Goal: Submit feedback/report problem: Submit feedback/report problem

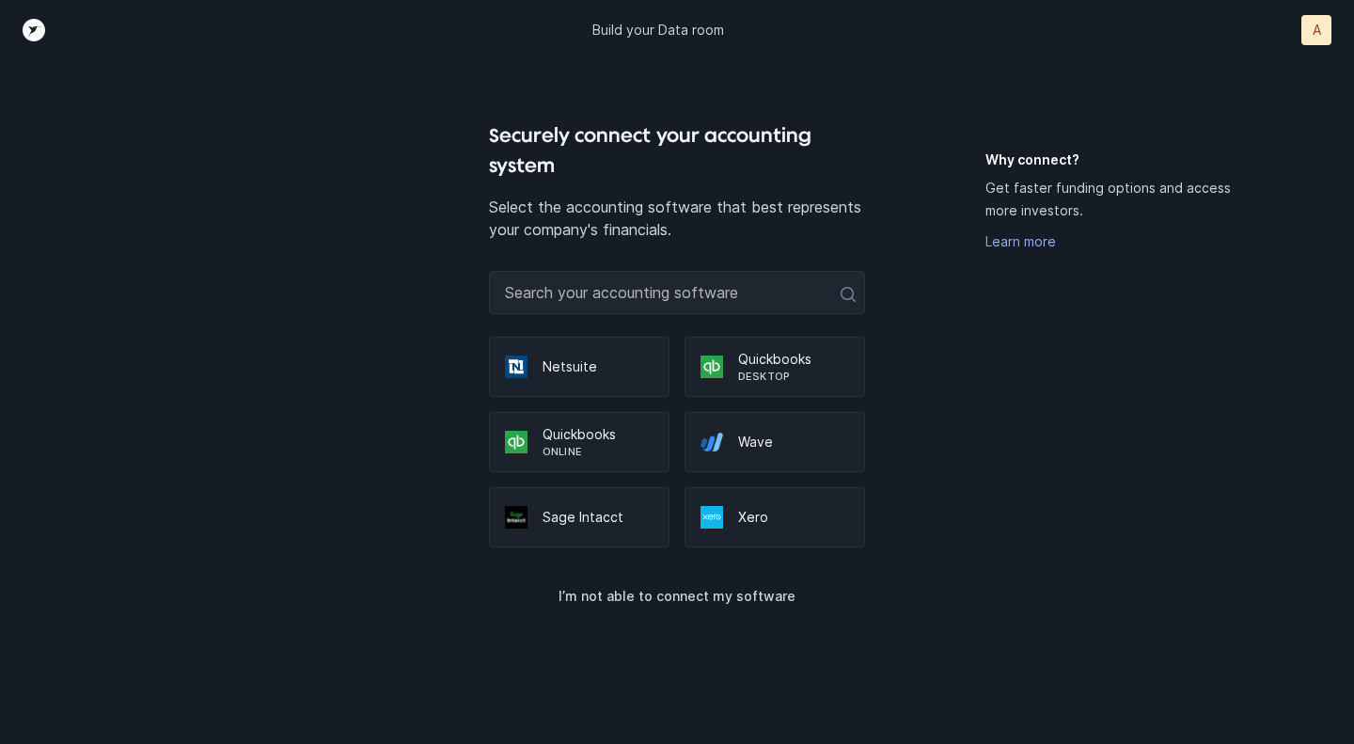
click at [556, 523] on p "Sage Intacct" at bounding box center [598, 517] width 111 height 19
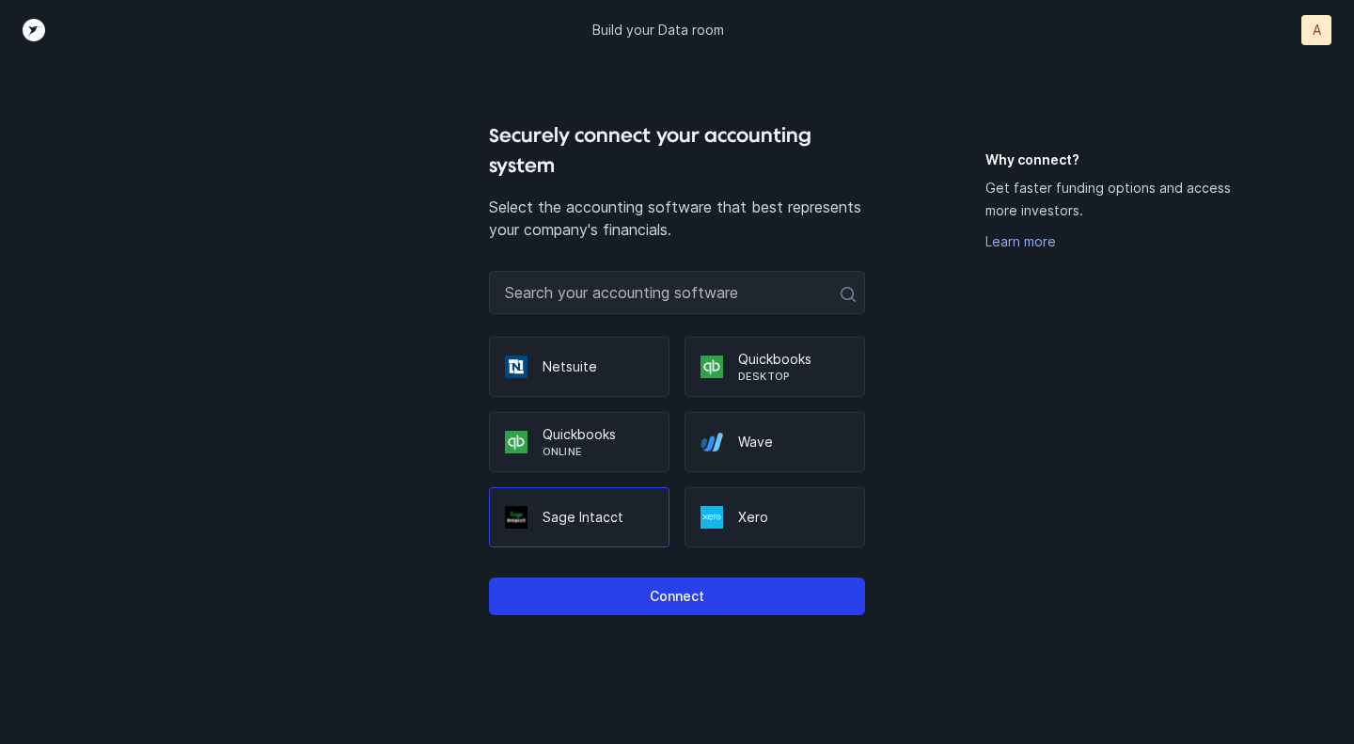
drag, startPoint x: 622, startPoint y: 593, endPoint x: 1003, endPoint y: 449, distance: 408.3
click at [0, 0] on div "Securely connect your accounting system Select the accounting software that bes…" at bounding box center [0, 0] width 0 height 0
click at [629, 197] on p "Select the accounting software that best represents your company's financials." at bounding box center [677, 218] width 376 height 45
click at [653, 286] on input "text" at bounding box center [677, 292] width 376 height 43
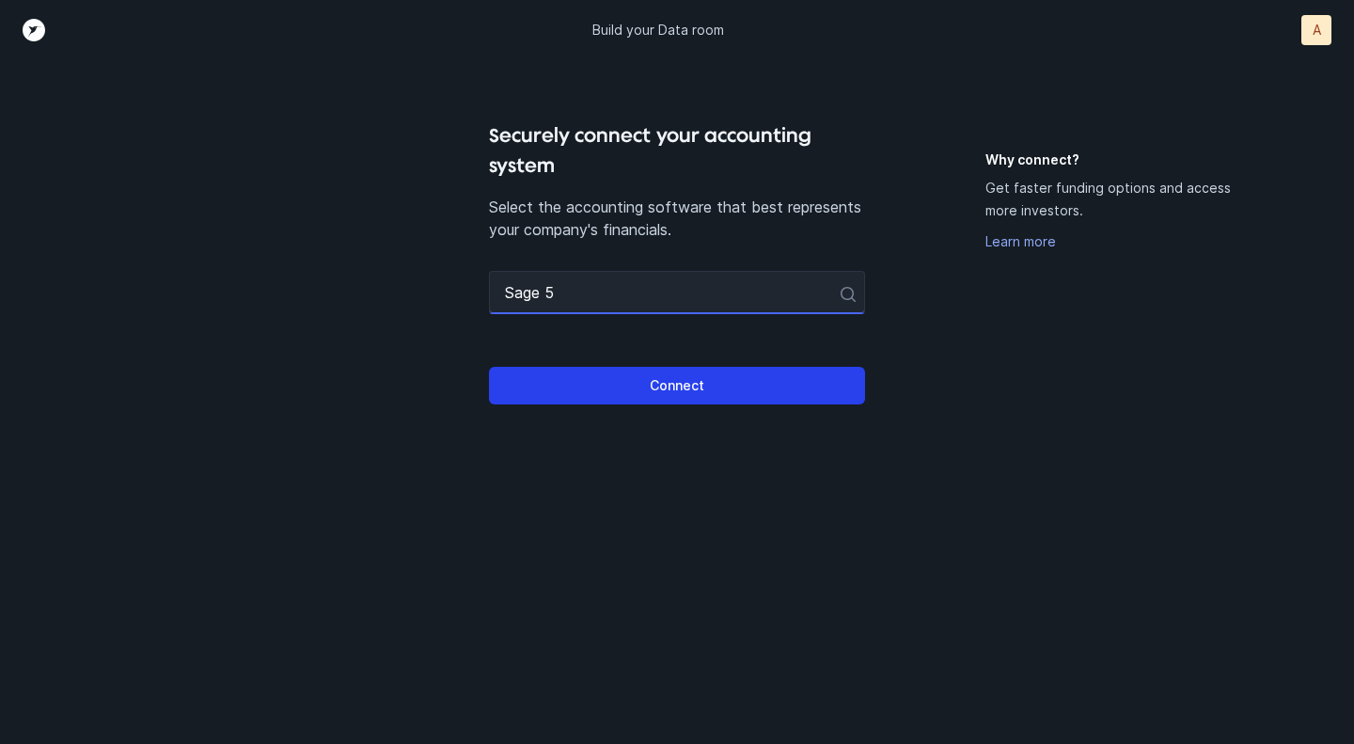
type input "Sage 50"
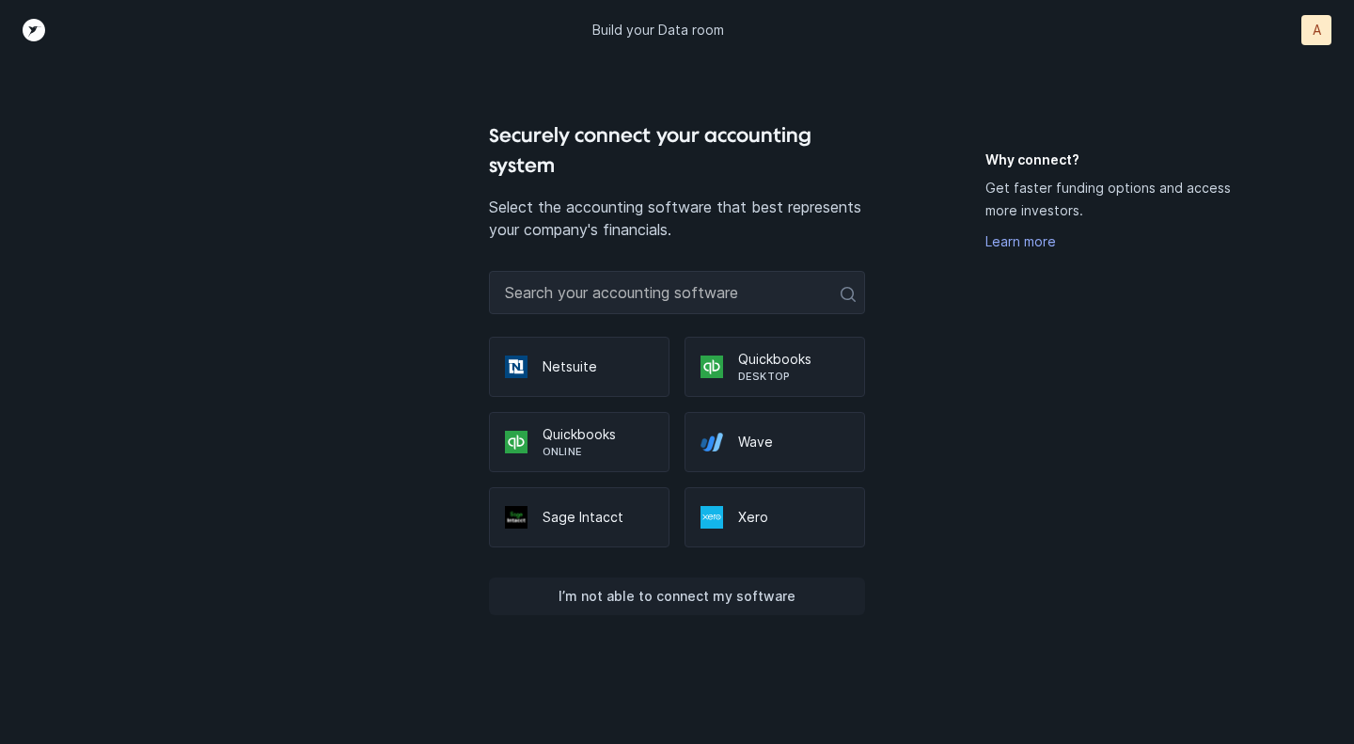
click at [738, 593] on p "I’m not able to connect my software" at bounding box center [677, 596] width 237 height 23
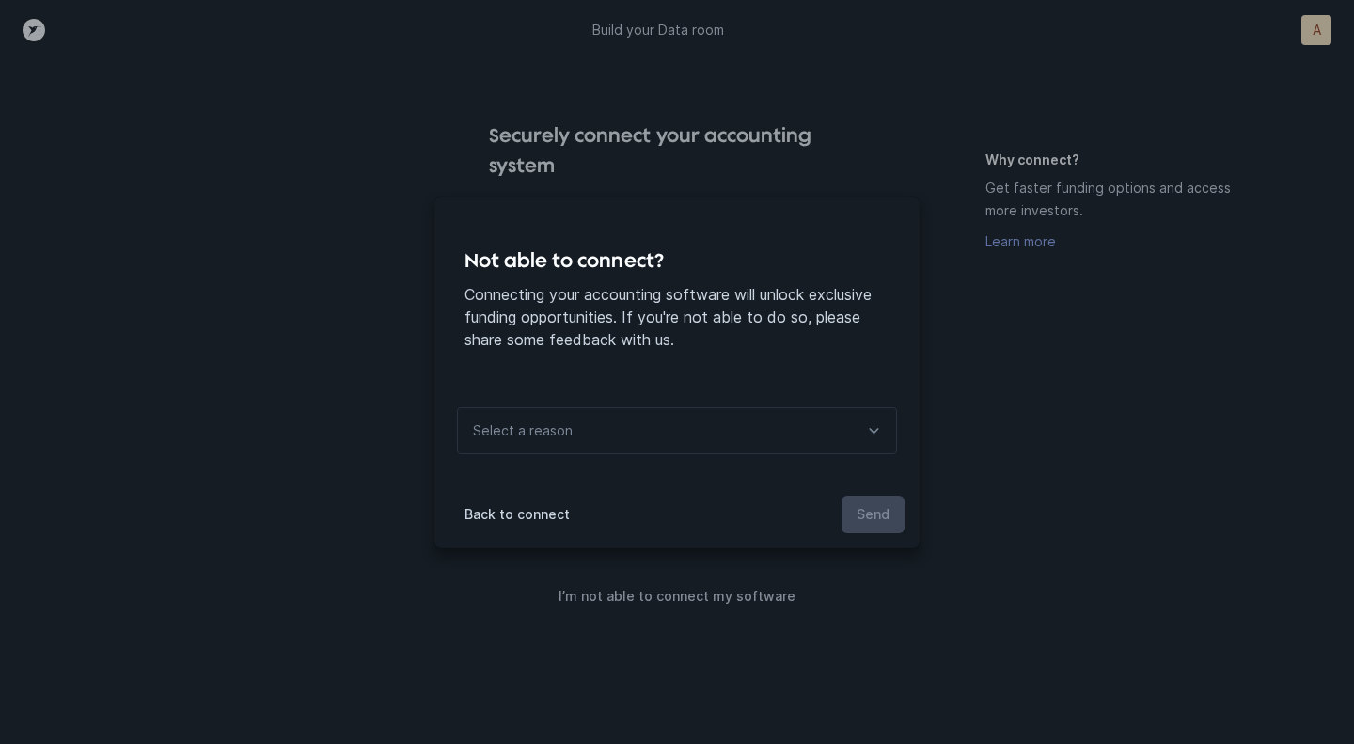
click at [669, 439] on div "Select a reason" at bounding box center [677, 430] width 440 height 47
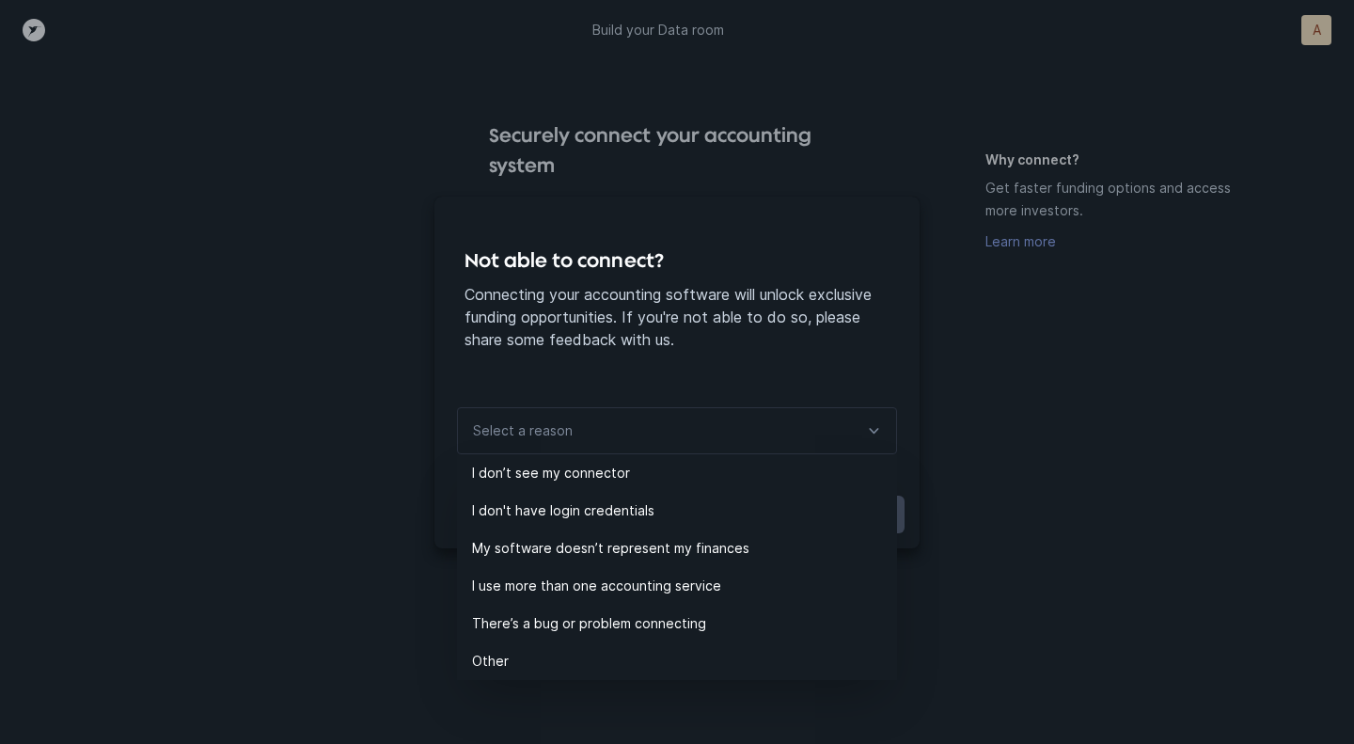
click at [766, 277] on div "Not able to connect? Connecting your accounting software will unlock exclusive …" at bounding box center [676, 297] width 425 height 105
click at [337, 201] on div "Not able to connect? Connecting your accounting software will unlock exclusive …" at bounding box center [677, 372] width 1354 height 744
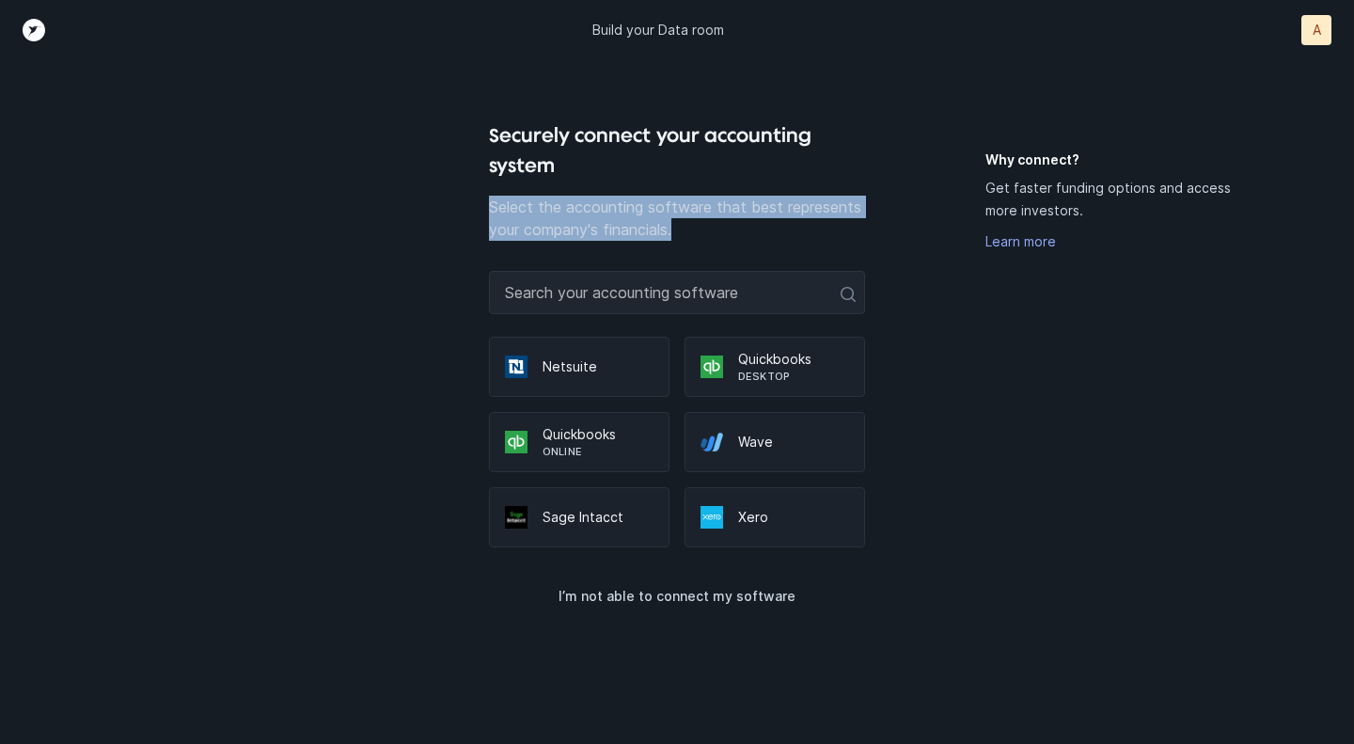
drag, startPoint x: 687, startPoint y: 239, endPoint x: 483, endPoint y: 208, distance: 206.4
click at [483, 208] on div "Securely connect your accounting system Select the accounting software that bes…" at bounding box center [677, 431] width 1128 height 623
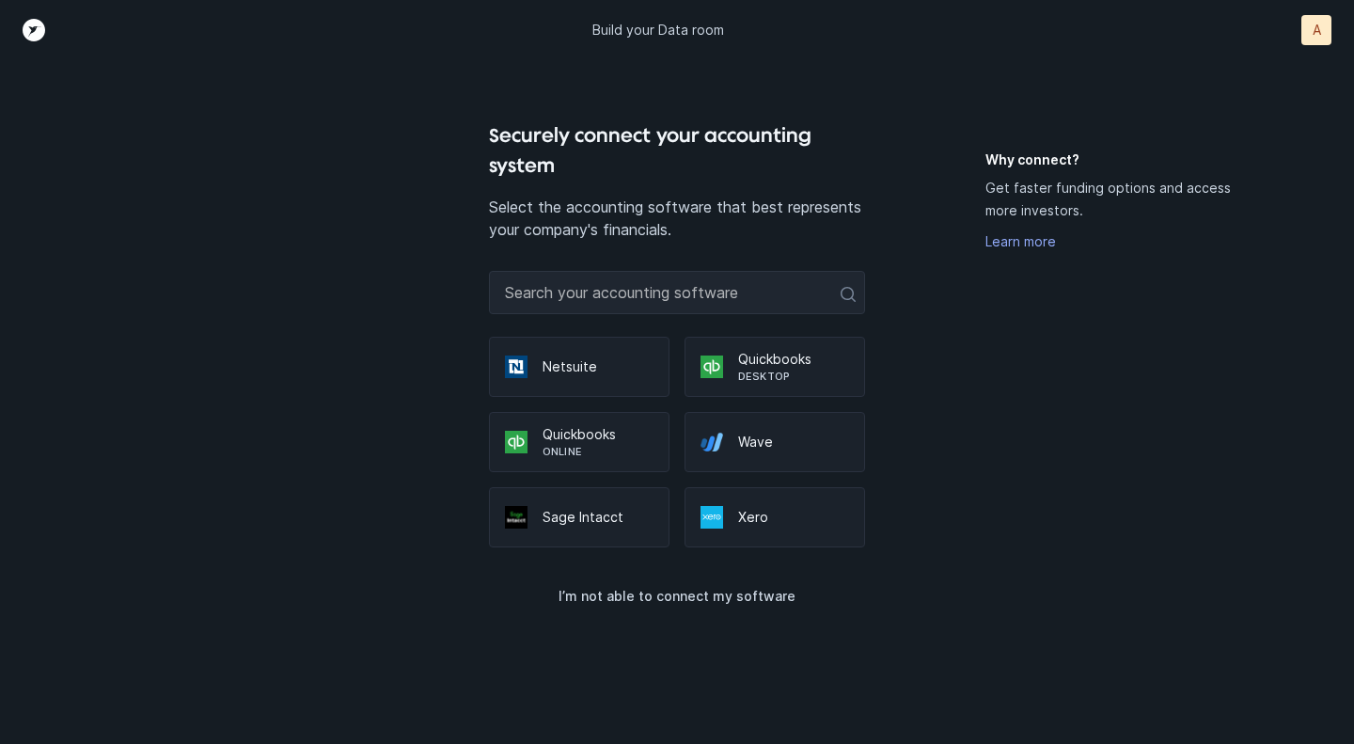
click at [582, 508] on p "Sage Intacct" at bounding box center [598, 517] width 111 height 19
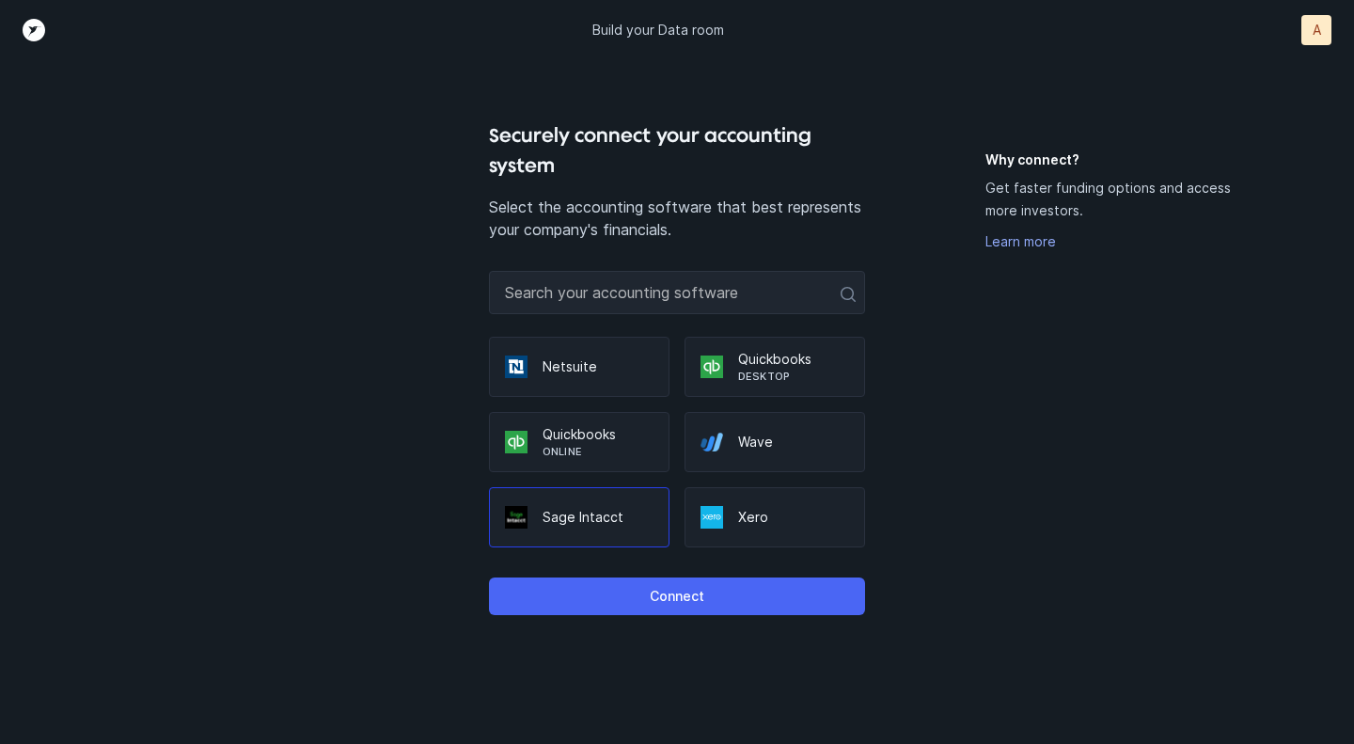
click at [637, 586] on button "Connect" at bounding box center [677, 596] width 376 height 38
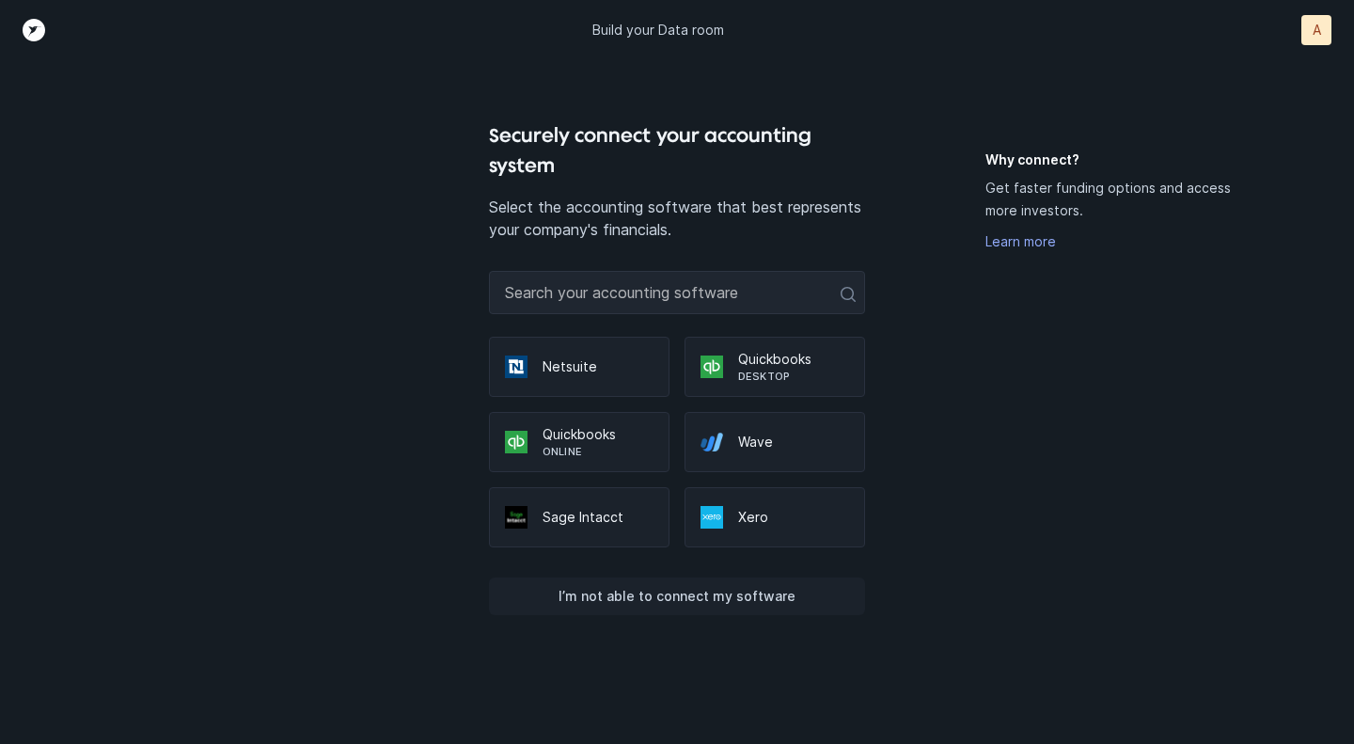
click at [672, 594] on p "I’m not able to connect my software" at bounding box center [677, 596] width 237 height 23
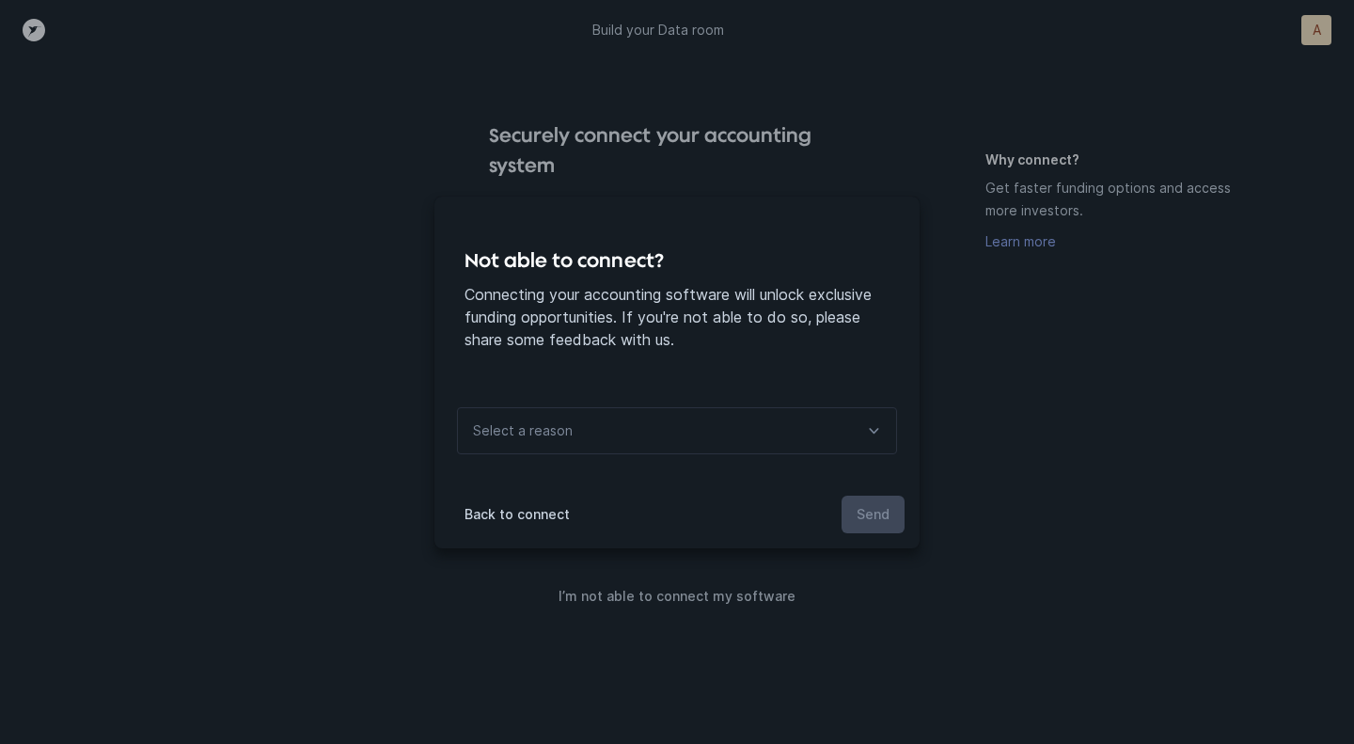
click at [611, 433] on div "Select a reason" at bounding box center [677, 430] width 440 height 47
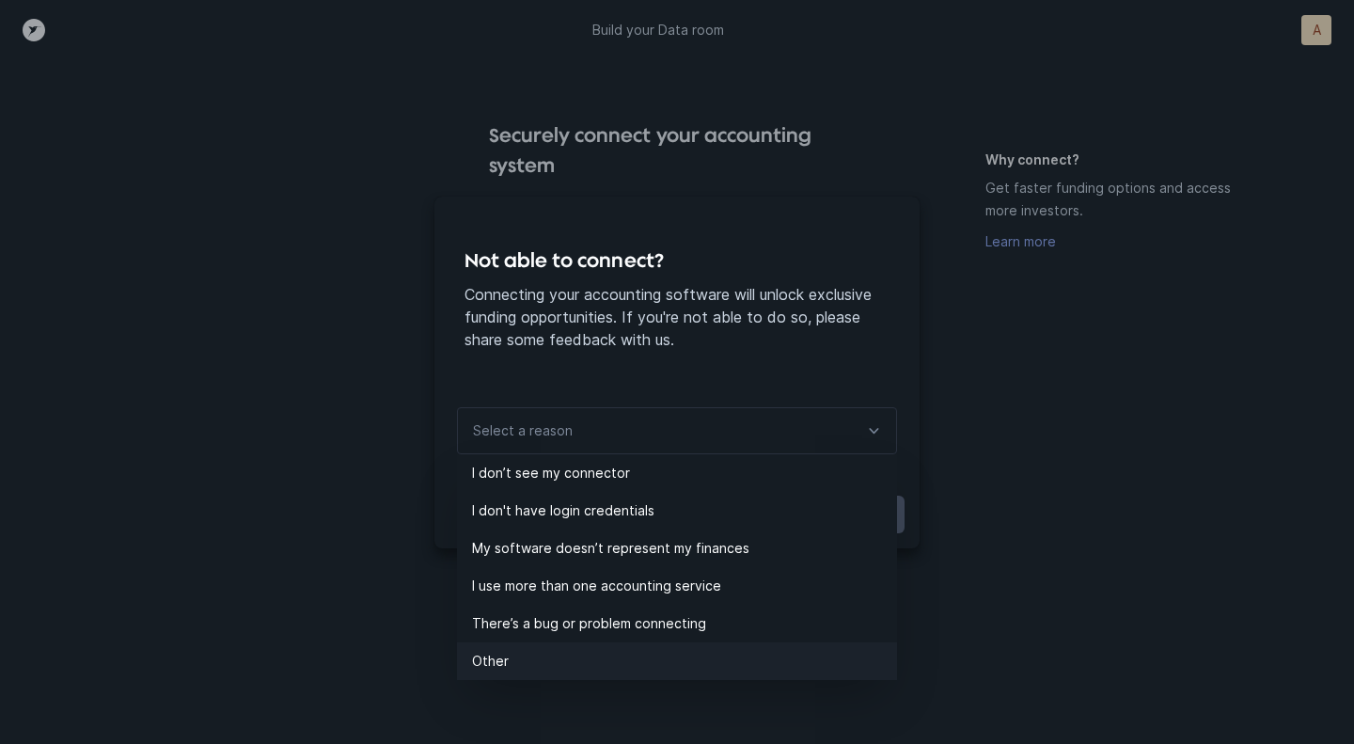
click at [571, 654] on p "Other" at bounding box center [684, 661] width 425 height 23
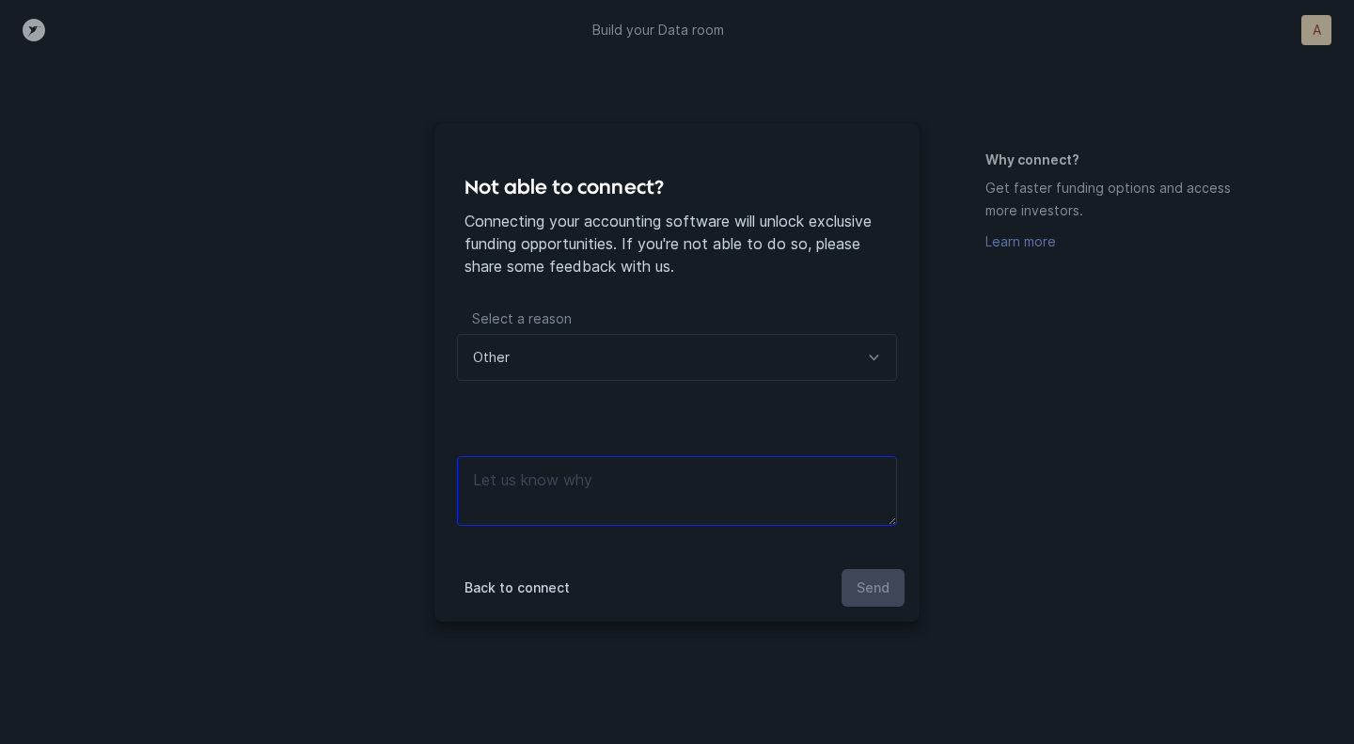
click at [539, 482] on textarea at bounding box center [677, 491] width 440 height 70
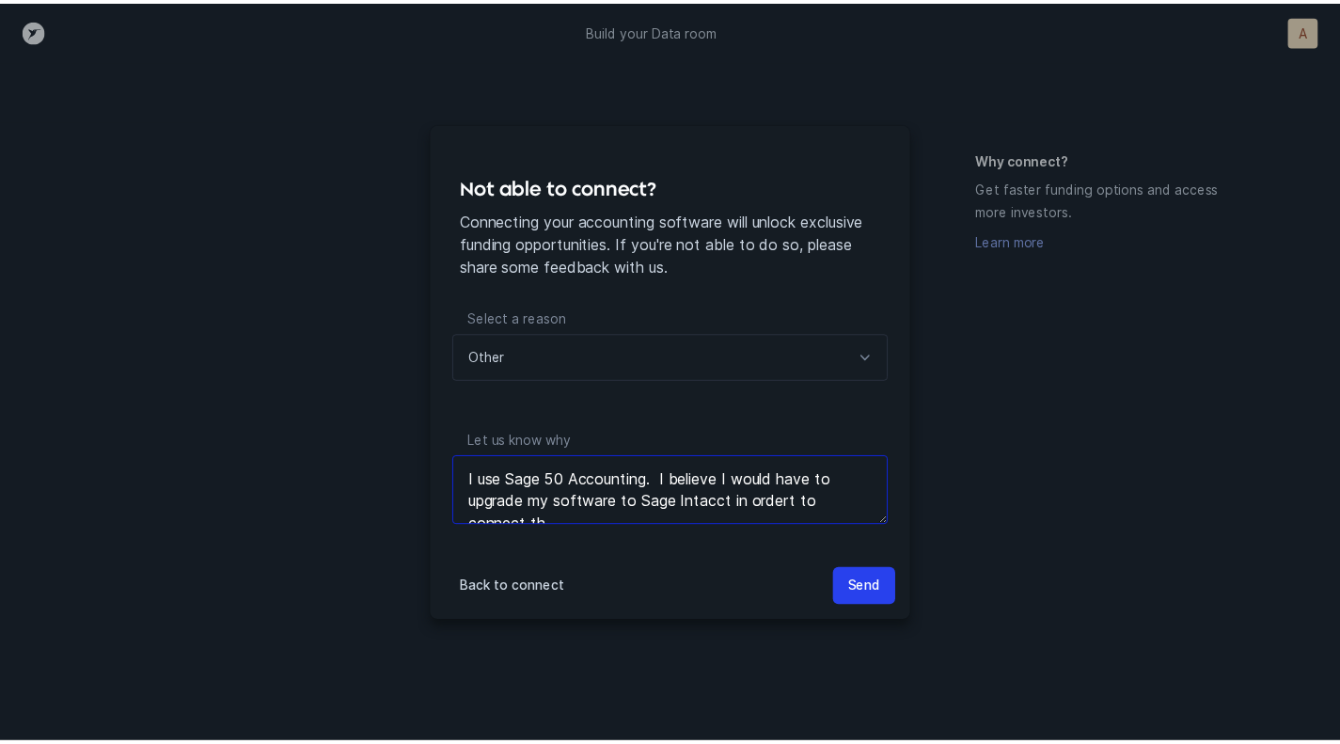
scroll to position [9, 0]
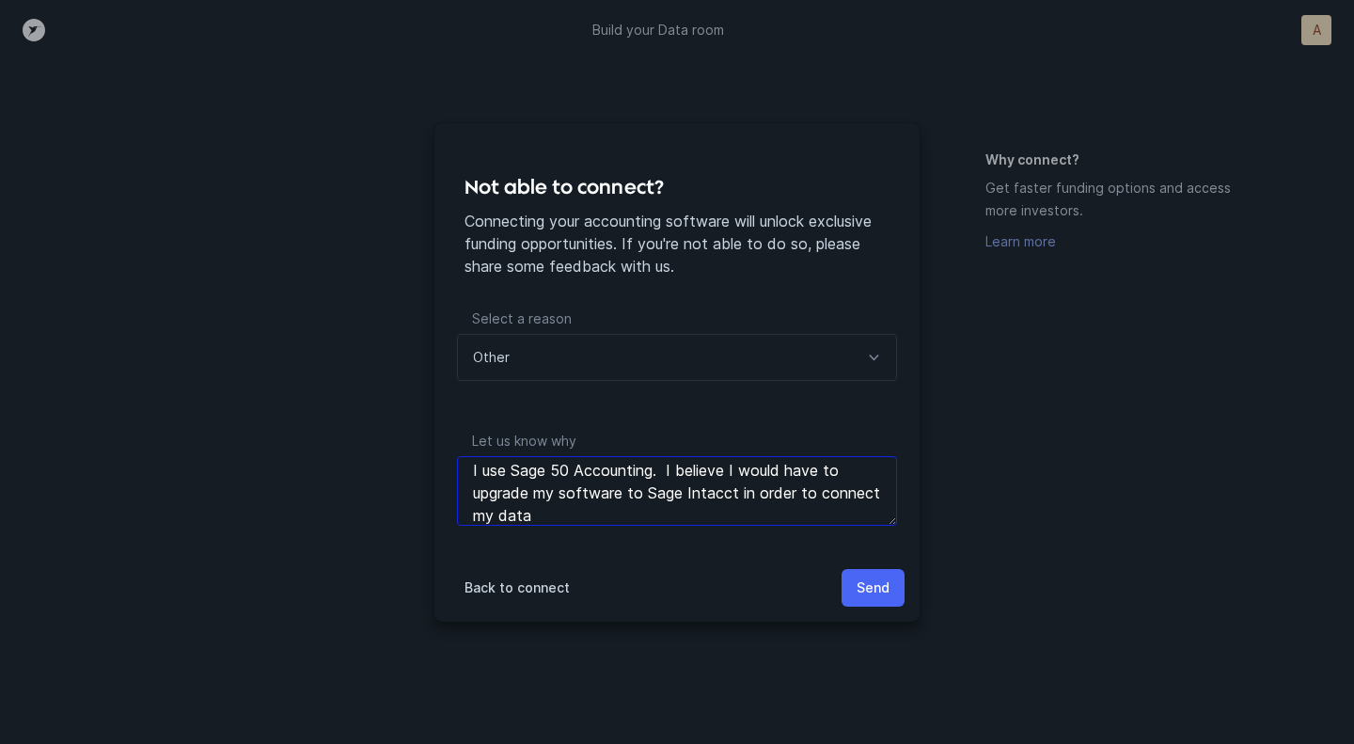
type textarea "I use Sage 50 Accounting. I believe I would have to upgrade my software to Sage…"
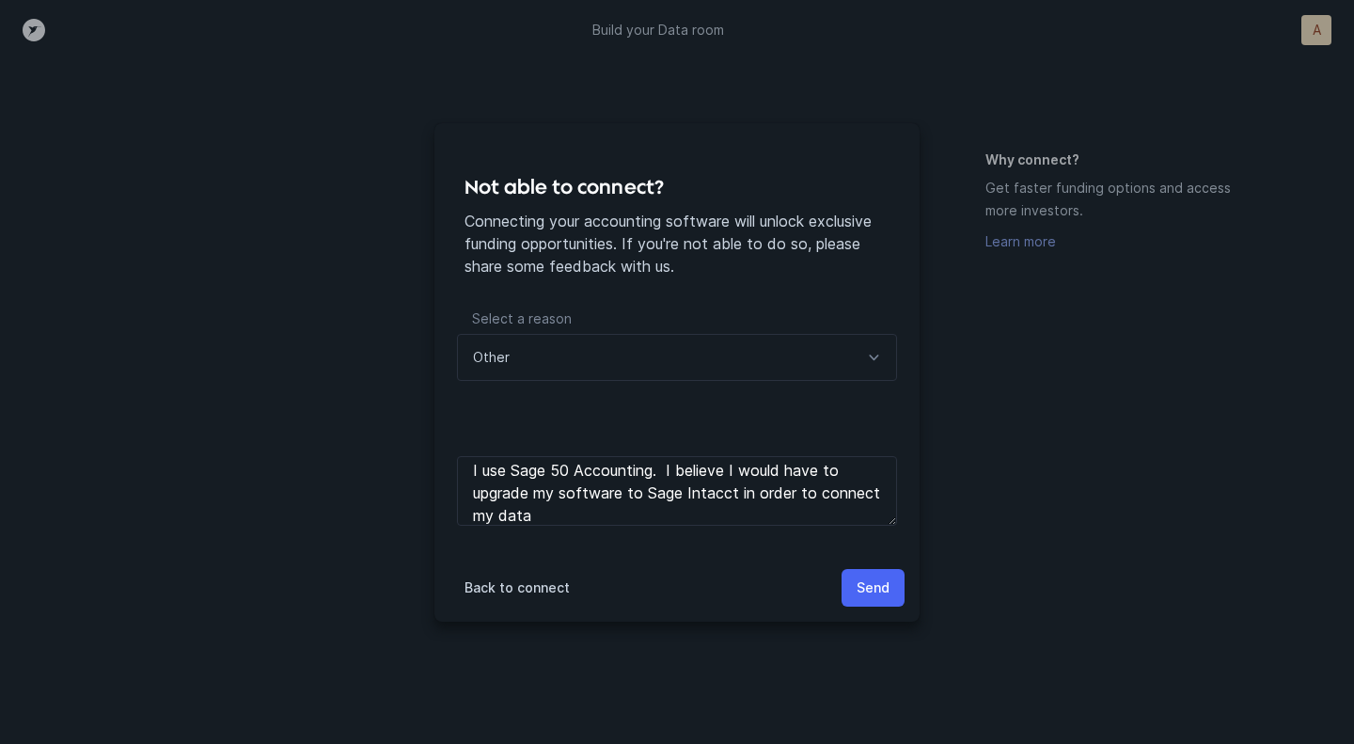
click at [870, 590] on p "Send" at bounding box center [873, 587] width 33 height 23
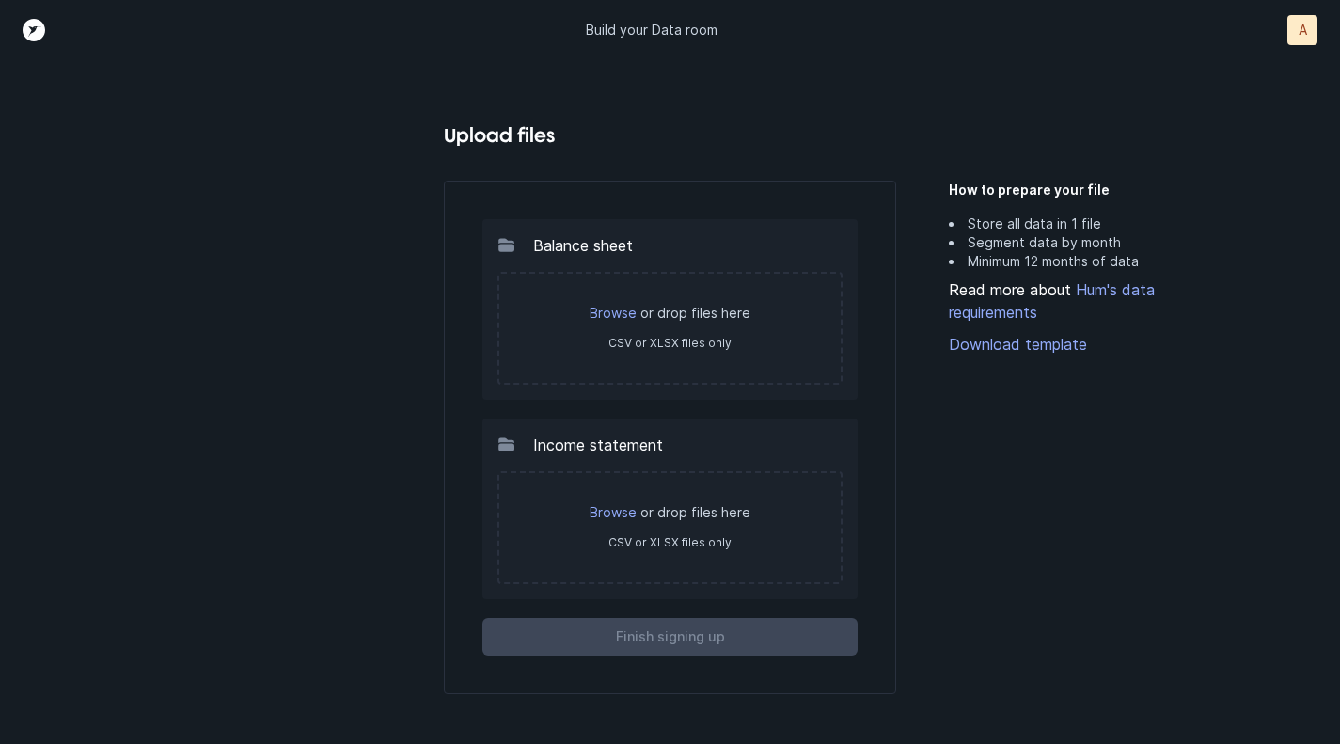
scroll to position [55, 0]
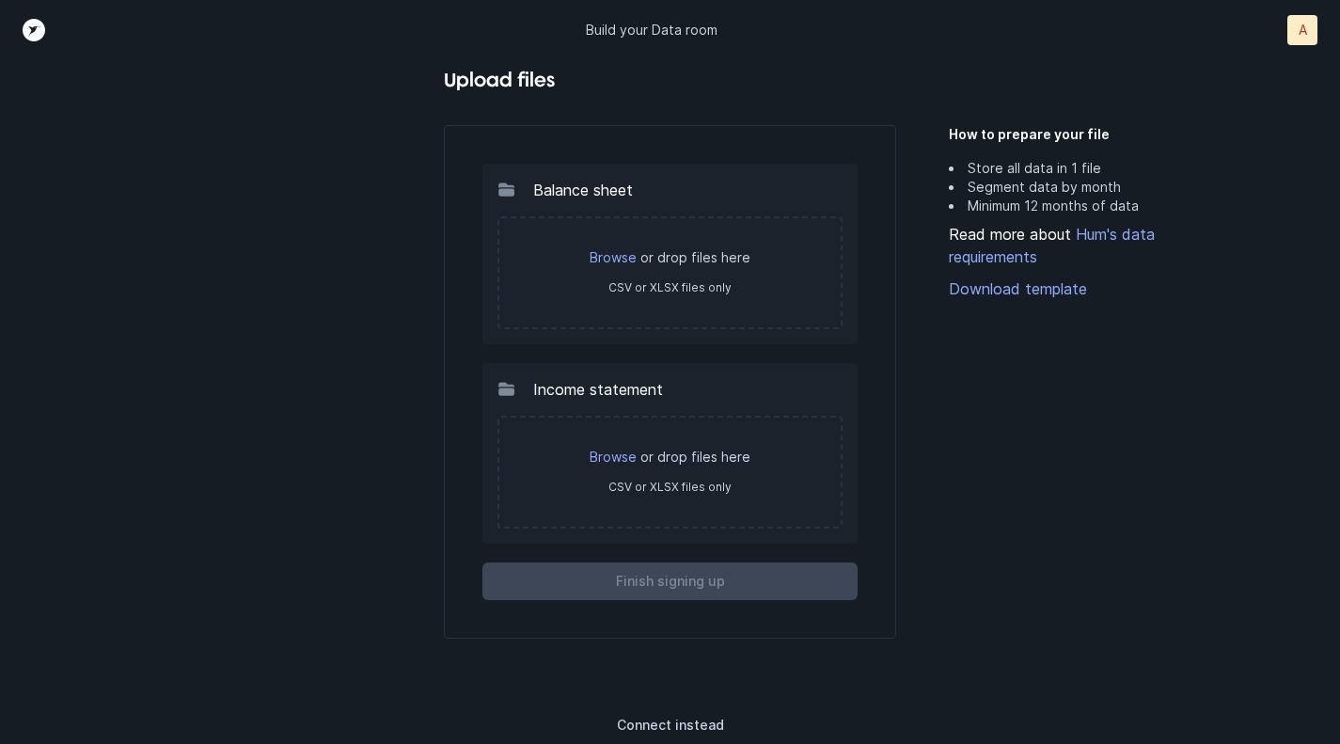
drag, startPoint x: 1136, startPoint y: 205, endPoint x: 1150, endPoint y: 198, distance: 15.6
click at [1150, 198] on li "Minimum 12 months of data" at bounding box center [1088, 206] width 279 height 19
